Goal: Transaction & Acquisition: Purchase product/service

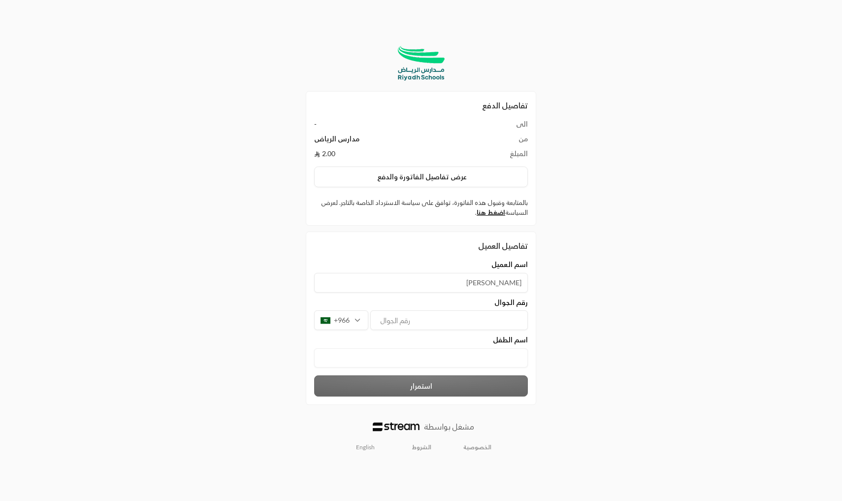
type input "ابراهيم"
type input "509737393"
click at [430, 352] on الطفل "text" at bounding box center [421, 357] width 214 height 19
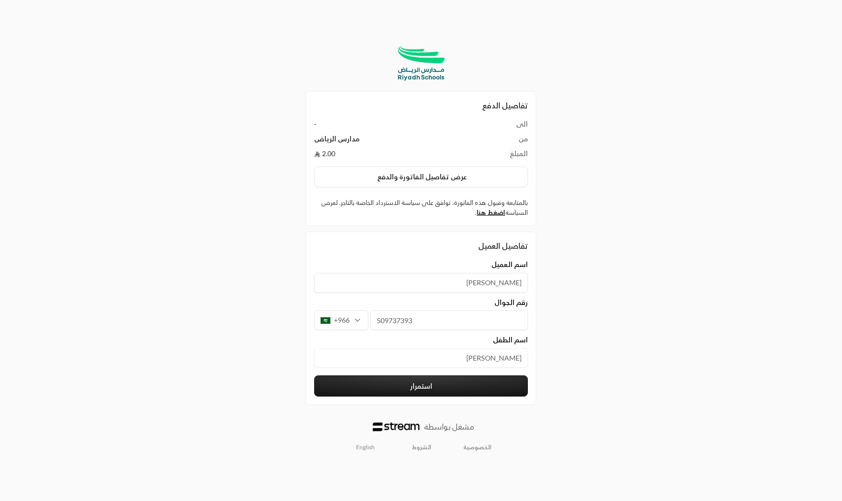
type الطفل "يوسف"
click at [434, 386] on button "استمرار" at bounding box center [421, 385] width 214 height 21
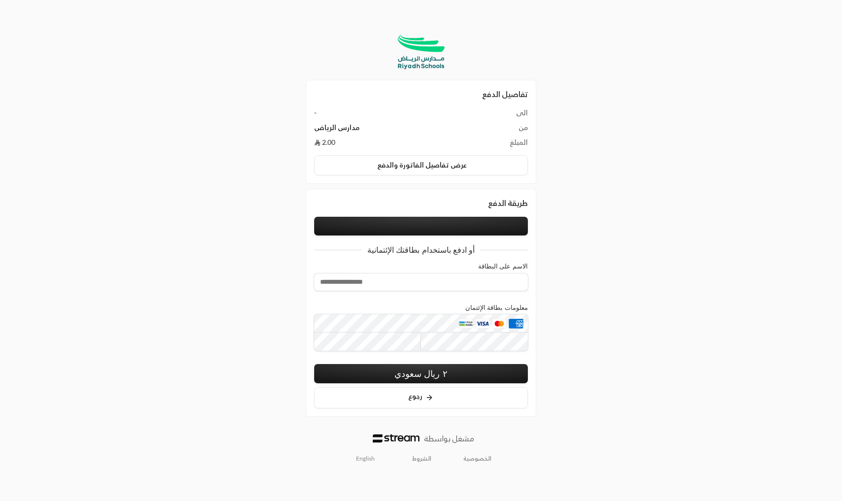
click at [423, 218] on button at bounding box center [421, 226] width 214 height 19
